Goal: Task Accomplishment & Management: Manage account settings

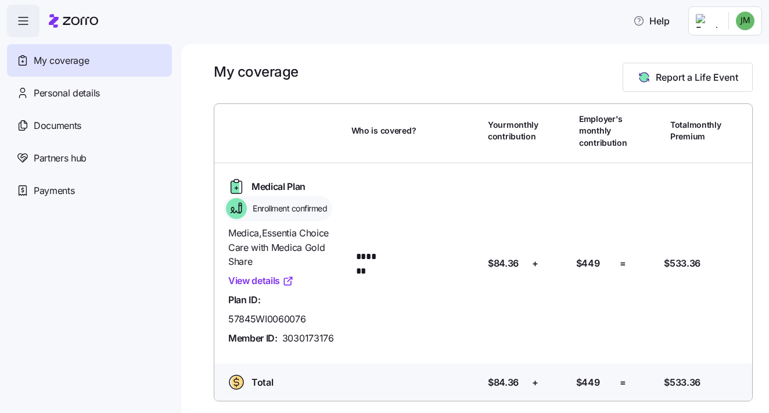
click at [746, 20] on html "Help My coverage Personal details Documents Partners hub Payments My coverage R…" at bounding box center [384, 203] width 769 height 406
click at [419, 42] on html "Help My coverage Personal details Documents Partners hub Payments My coverage R…" at bounding box center [384, 203] width 769 height 406
click at [46, 188] on span "Payments" at bounding box center [54, 191] width 41 height 15
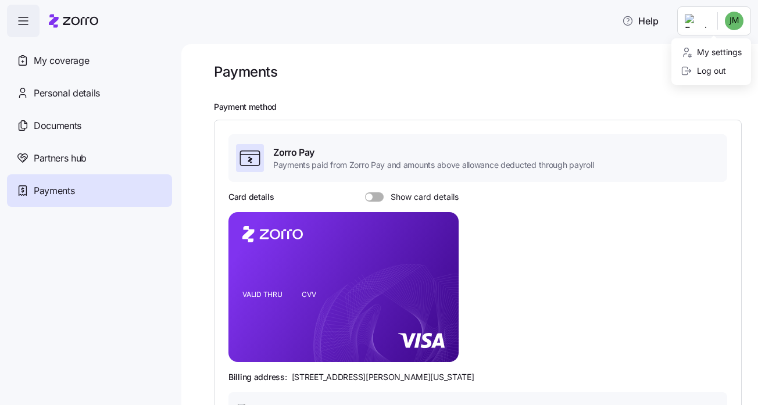
click at [736, 25] on html "Help My coverage Personal details Documents Partners hub Payments Payments Paym…" at bounding box center [379, 199] width 758 height 398
click at [715, 53] on div "My settings" at bounding box center [710, 52] width 61 height 13
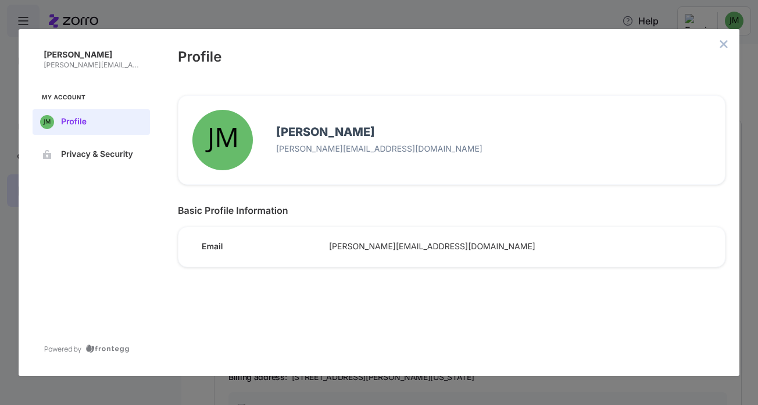
click at [728, 49] on button "close admin-box" at bounding box center [723, 44] width 16 height 16
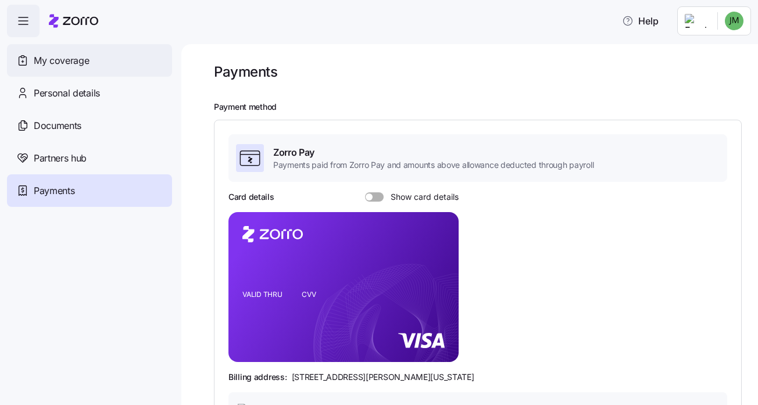
click at [76, 64] on span "My coverage" at bounding box center [61, 60] width 55 height 15
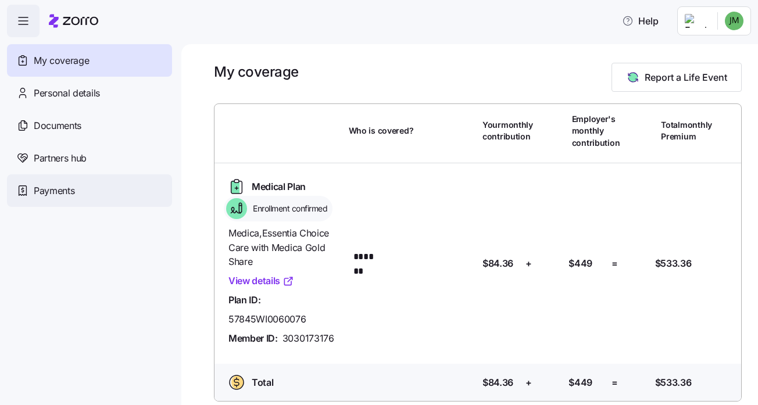
click at [105, 191] on div "Payments" at bounding box center [89, 190] width 165 height 33
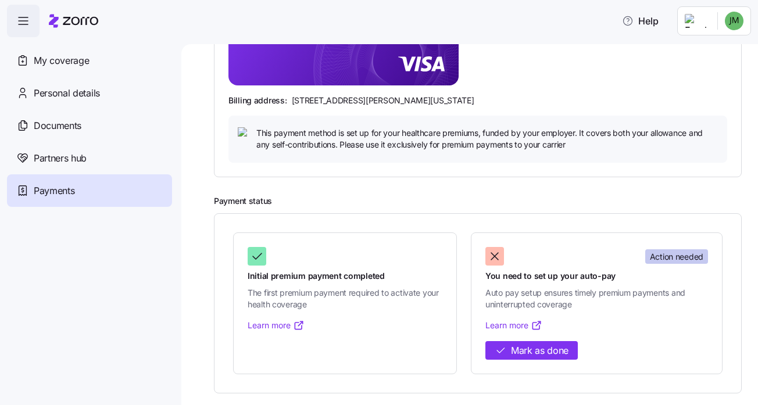
scroll to position [276, 0]
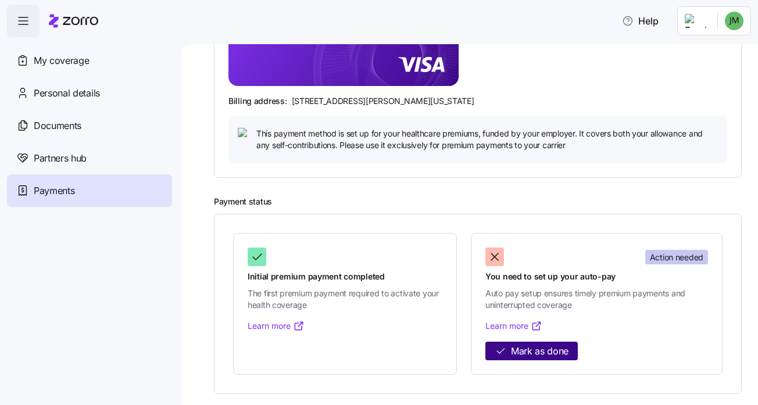
click at [562, 352] on span "Mark as done" at bounding box center [540, 351] width 58 height 15
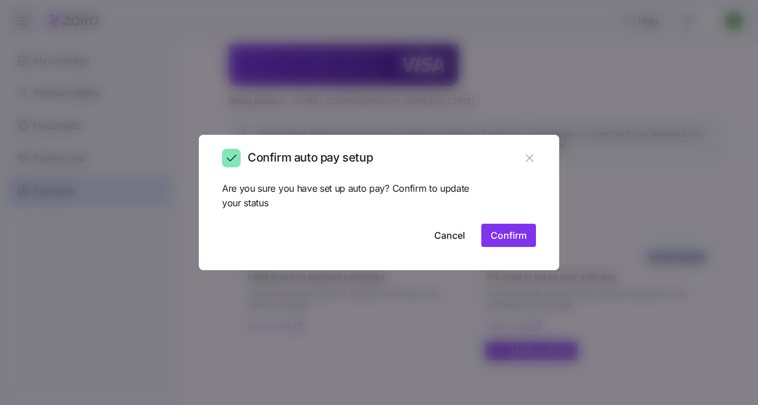
click at [511, 230] on span "Confirm" at bounding box center [508, 235] width 36 height 14
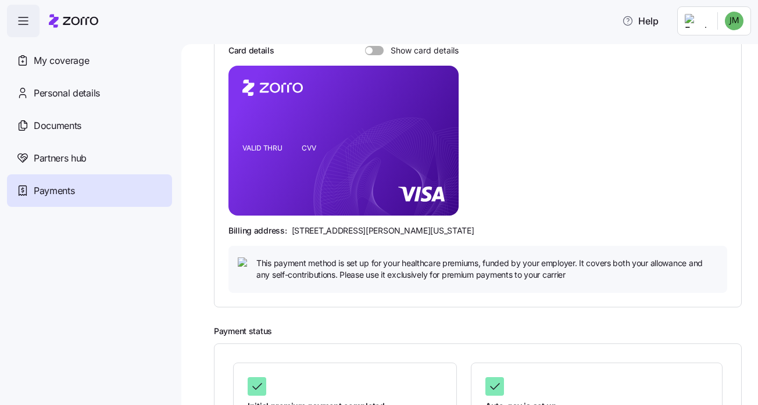
scroll to position [144, 0]
